Goal: Task Accomplishment & Management: Use online tool/utility

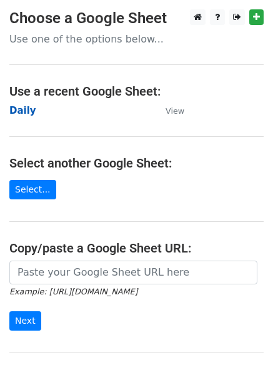
click at [19, 110] on strong "Daily" at bounding box center [22, 110] width 27 height 11
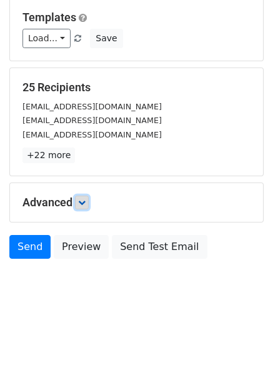
click at [84, 198] on link at bounding box center [82, 203] width 14 height 14
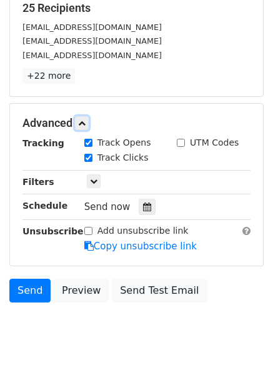
scroll to position [226, 0]
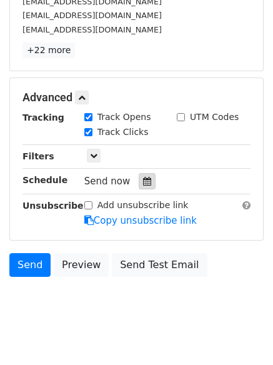
click at [143, 182] on icon at bounding box center [147, 181] width 8 height 9
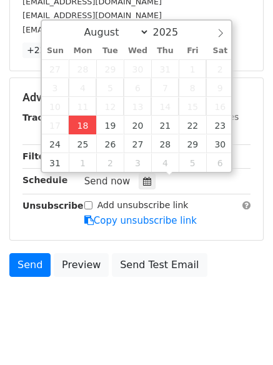
type input "2025-08-18 16:08"
type input "04"
type input "08"
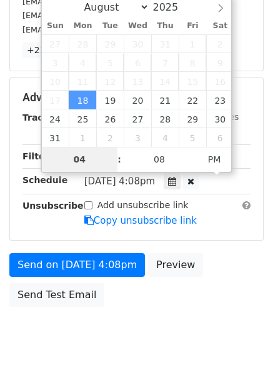
scroll to position [223, 0]
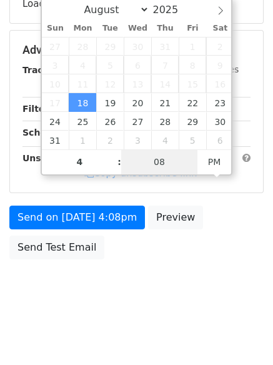
type input "04"
type input "1"
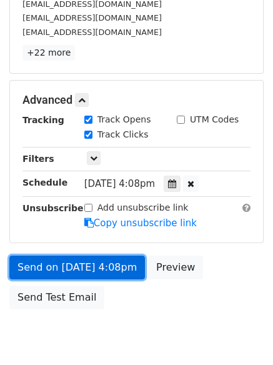
click at [82, 258] on link "Send on Aug 18 at 4:08pm" at bounding box center [77, 268] width 136 height 24
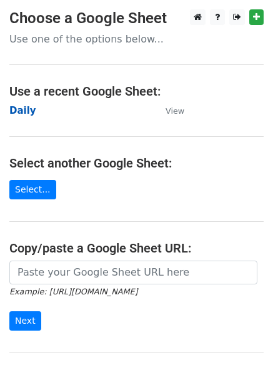
click at [17, 107] on strong "Daily" at bounding box center [22, 110] width 27 height 11
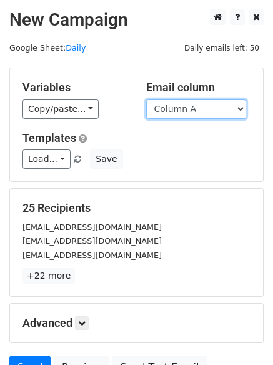
drag, startPoint x: 0, startPoint y: 0, endPoint x: 190, endPoint y: 115, distance: 222.0
click at [188, 113] on select "Column A Column B Column C Column D Column E Column F" at bounding box center [196, 108] width 100 height 19
select select "Column B"
click at [146, 99] on select "Column A Column B Column C Column D Column E Column F" at bounding box center [196, 108] width 100 height 19
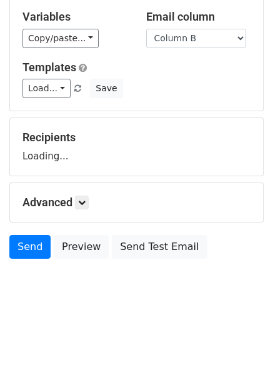
click at [90, 211] on div "Advanced Tracking Track Opens UTM Codes Track Clicks Filters Only include sprea…" at bounding box center [136, 202] width 253 height 39
click at [86, 208] on link at bounding box center [82, 203] width 14 height 14
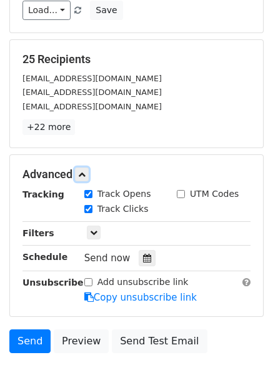
scroll to position [240, 0]
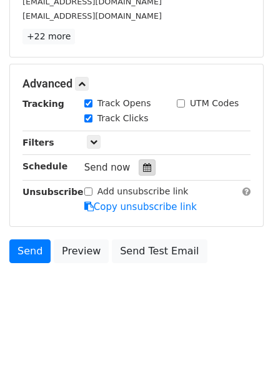
drag, startPoint x: 139, startPoint y: 170, endPoint x: 145, endPoint y: 161, distance: 10.9
click at [143, 169] on icon at bounding box center [147, 167] width 8 height 9
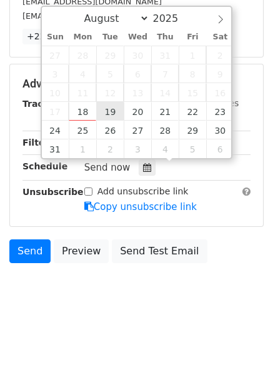
type input "2025-08-19 12:00"
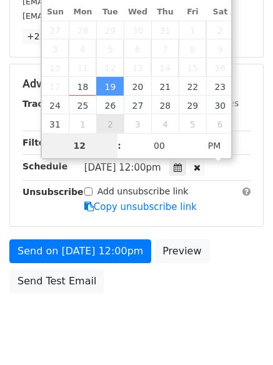
scroll to position [223, 0]
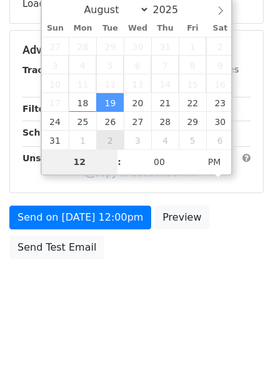
type input "5"
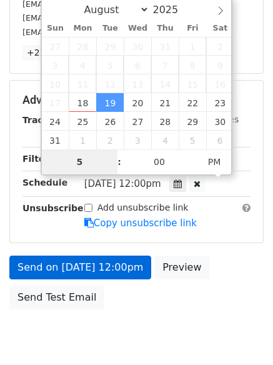
scroll to position [240, 0]
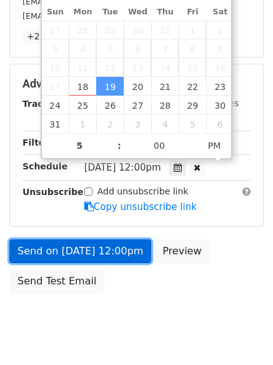
type input "2025-08-19 17:00"
click at [96, 253] on link "Send on Aug 19 at 12:00pm" at bounding box center [80, 252] width 142 height 24
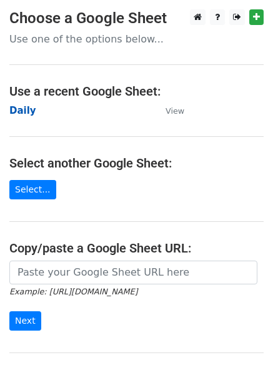
click at [26, 107] on strong "Daily" at bounding box center [22, 110] width 27 height 11
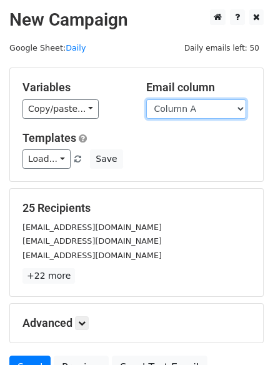
drag, startPoint x: 0, startPoint y: 0, endPoint x: 206, endPoint y: 116, distance: 236.7
click at [206, 116] on select "Column A Column B Column C Column D Column E Column F" at bounding box center [196, 108] width 100 height 19
select select "Column C"
click at [146, 99] on select "Column A Column B Column C Column D Column E Column F" at bounding box center [196, 108] width 100 height 19
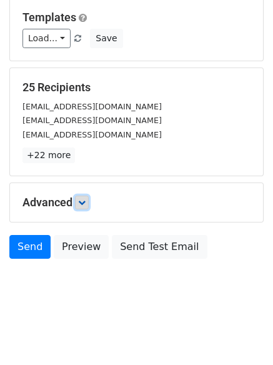
click at [86, 199] on icon at bounding box center [82, 203] width 8 height 8
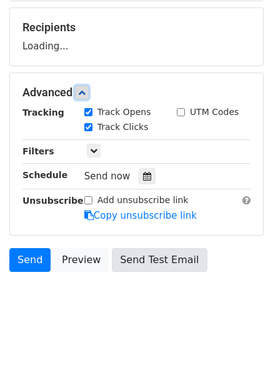
scroll to position [185, 0]
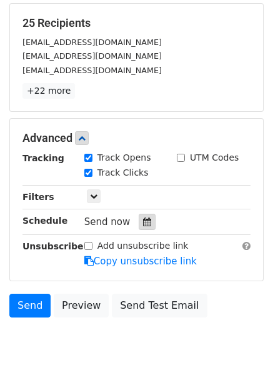
click at [139, 219] on div at bounding box center [147, 222] width 17 height 16
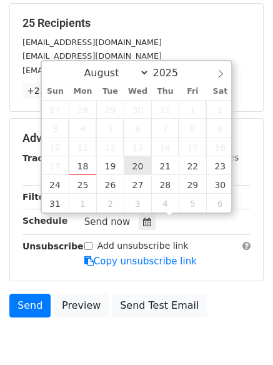
type input "2025-08-20 12:00"
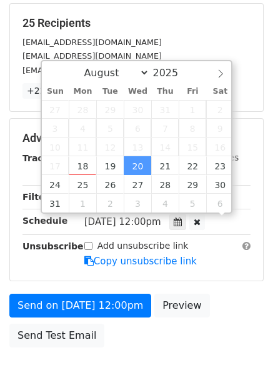
scroll to position [1, 0]
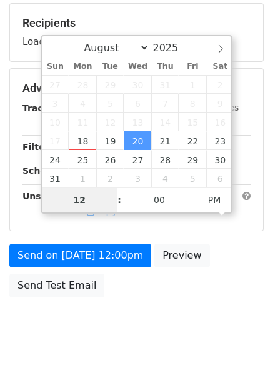
type input "6"
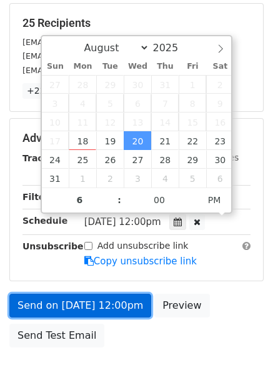
type input "2025-08-20 18:00"
click at [93, 311] on link "Send on Aug 20 at 12:00pm" at bounding box center [80, 306] width 142 height 24
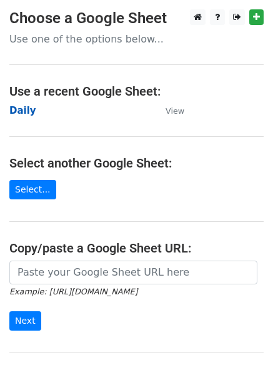
click at [26, 108] on strong "Daily" at bounding box center [22, 110] width 27 height 11
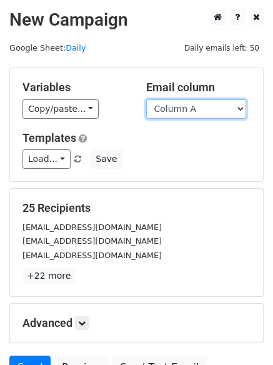
click at [181, 108] on select "Column A Column B Column C Column D Column E Column F" at bounding box center [196, 108] width 100 height 19
select select "Column D"
click at [146, 99] on select "Column A Column B Column C Column D Column E Column F" at bounding box center [196, 108] width 100 height 19
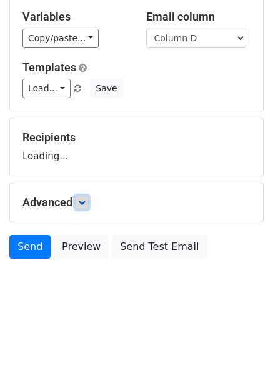
click at [84, 201] on icon at bounding box center [82, 203] width 8 height 8
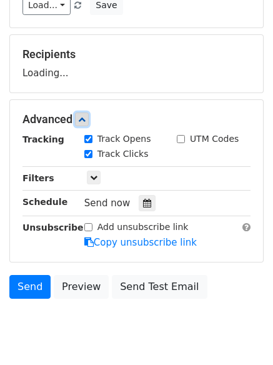
scroll to position [178, 0]
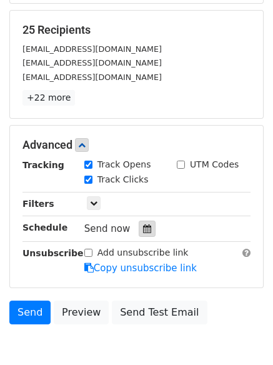
click at [143, 223] on div at bounding box center [147, 229] width 17 height 16
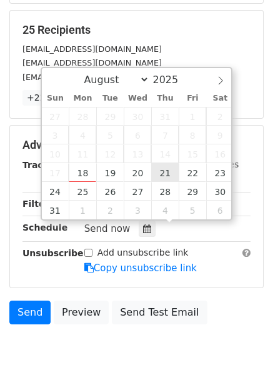
type input "2025-08-21 12:00"
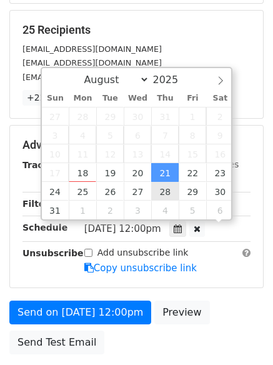
scroll to position [1, 0]
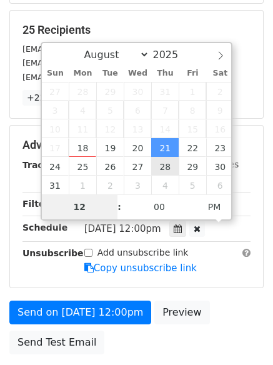
type input "7"
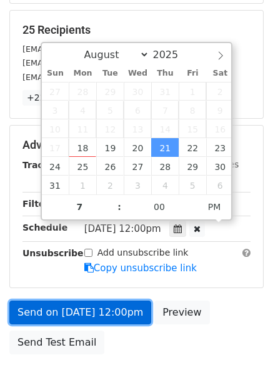
type input "2025-08-21 19:00"
click at [86, 302] on link "Send on Aug 21 at 12:00pm" at bounding box center [80, 313] width 142 height 24
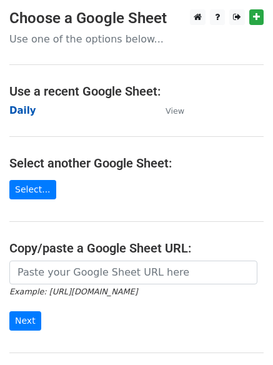
click at [23, 110] on strong "Daily" at bounding box center [22, 110] width 27 height 11
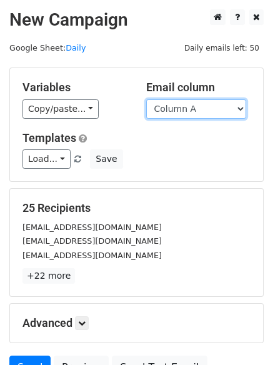
drag, startPoint x: 0, startPoint y: 0, endPoint x: 185, endPoint y: 108, distance: 214.0
click at [185, 108] on select "Column A Column B Column C Column D Column E Column F" at bounding box center [196, 108] width 100 height 19
select select "Column E"
click at [146, 99] on select "Column A Column B Column C Column D Column E Column F" at bounding box center [196, 108] width 100 height 19
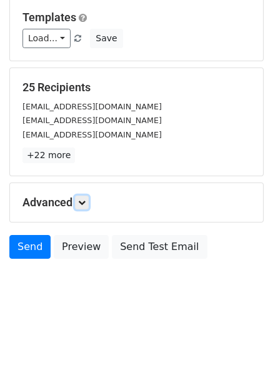
click at [86, 196] on link at bounding box center [82, 203] width 14 height 14
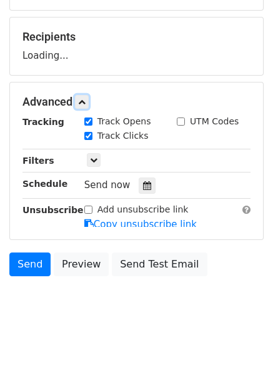
scroll to position [172, 0]
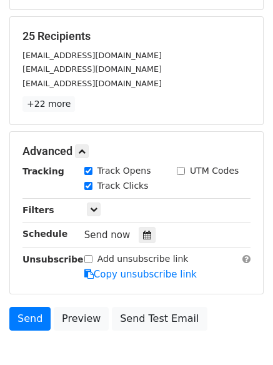
click at [143, 231] on icon at bounding box center [147, 235] width 8 height 9
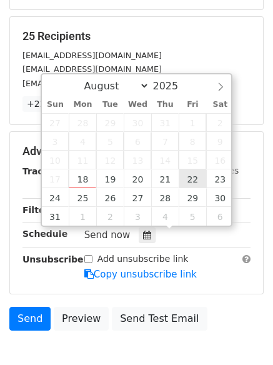
type input "2025-08-22 12:00"
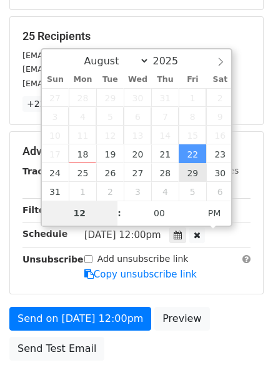
type input "8"
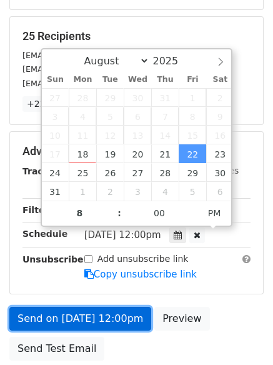
type input "2025-08-22 20:00"
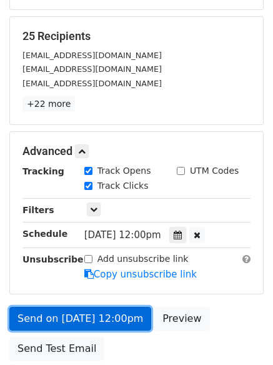
click at [93, 312] on link "Send on Aug 22 at 12:00pm" at bounding box center [80, 319] width 142 height 24
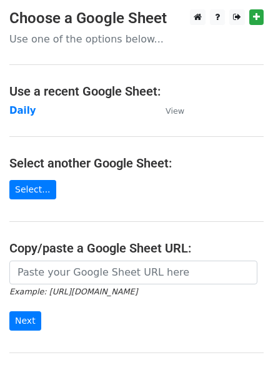
click at [28, 104] on td "Daily" at bounding box center [81, 111] width 144 height 14
click at [25, 106] on strong "Daily" at bounding box center [22, 110] width 27 height 11
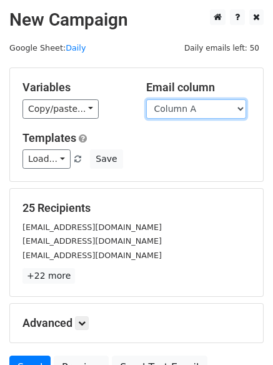
click at [201, 113] on select "Column A Column B Column C Column D Column E Column F" at bounding box center [196, 108] width 100 height 19
select select "Column F"
click at [146, 99] on select "Column A Column B Column C Column D Column E Column F" at bounding box center [196, 108] width 100 height 19
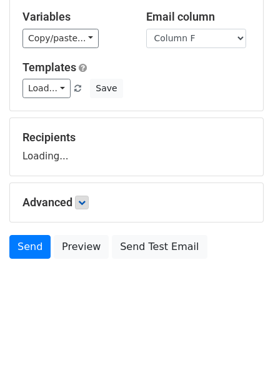
click at [78, 200] on h5 "Advanced" at bounding box center [137, 203] width 228 height 14
click at [80, 200] on link at bounding box center [82, 203] width 14 height 14
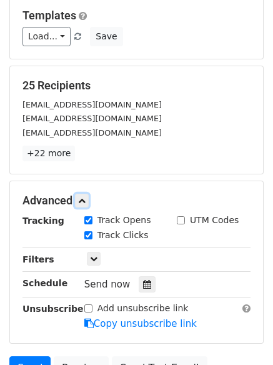
scroll to position [180, 0]
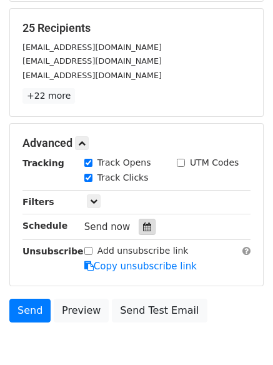
click at [140, 235] on div at bounding box center [147, 227] width 17 height 16
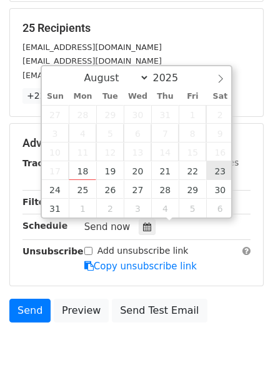
type input "[DATE] 12:00"
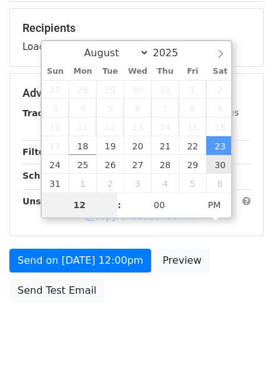
type input "9"
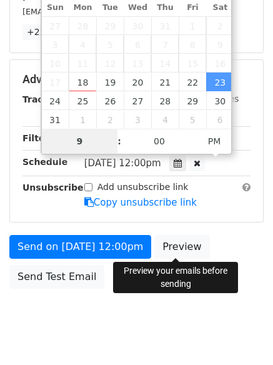
scroll to position [273, 0]
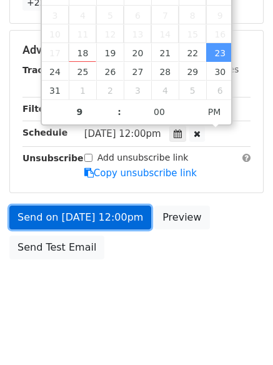
type input "[DATE] 21:00"
click at [91, 219] on link "Send on [DATE] 12:00pm" at bounding box center [80, 218] width 142 height 24
